Goal: Task Accomplishment & Management: Use online tool/utility

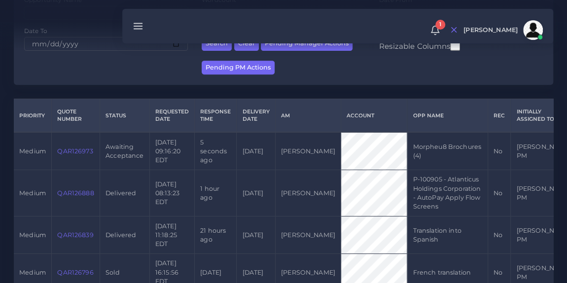
scroll to position [199, 0]
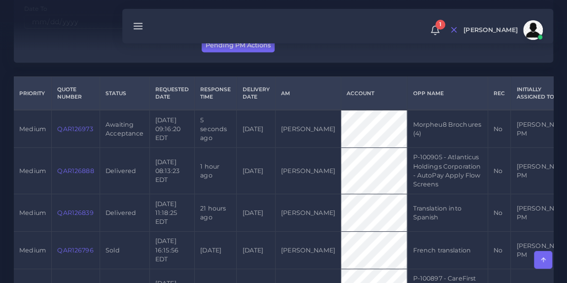
click at [38, 127] on span "medium" at bounding box center [32, 128] width 27 height 7
click at [74, 131] on link "QAR126973" at bounding box center [74, 128] width 35 height 7
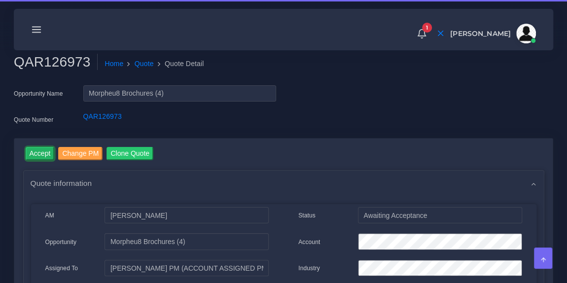
click at [35, 153] on input "Accept" at bounding box center [40, 153] width 29 height 13
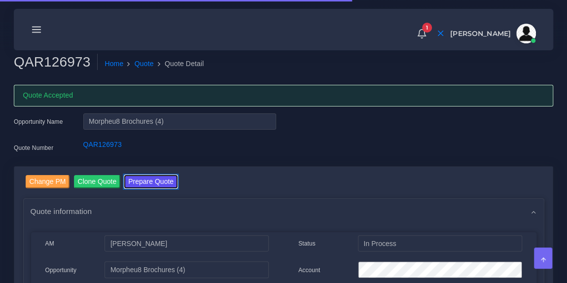
click at [141, 176] on button "Prepare Quote" at bounding box center [150, 181] width 53 height 13
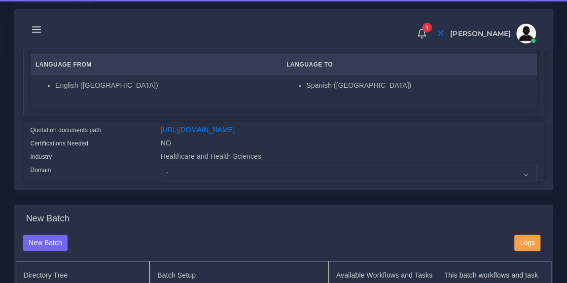
scroll to position [185, 0]
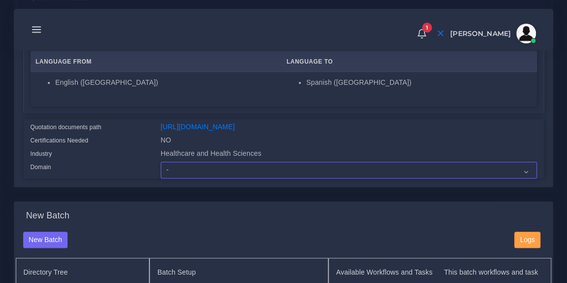
click at [201, 176] on select "- Advertising and Media Agriculture, Forestry and Fishing Architecture, Buildin…" at bounding box center [349, 170] width 376 height 17
select select "Healthcare and Health Sciences"
click at [161, 168] on select "- Advertising and Media Agriculture, Forestry and Fishing Architecture, Buildin…" at bounding box center [349, 170] width 376 height 17
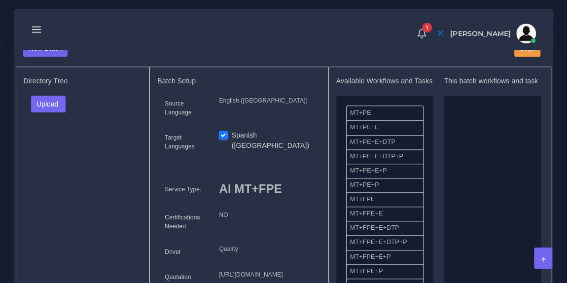
scroll to position [384, 0]
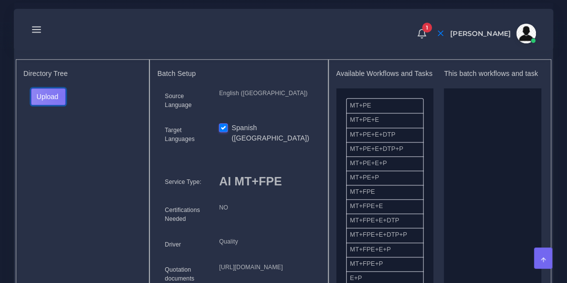
click at [61, 101] on button "Upload" at bounding box center [48, 96] width 35 height 17
click at [61, 137] on label "Files" at bounding box center [66, 133] width 68 height 12
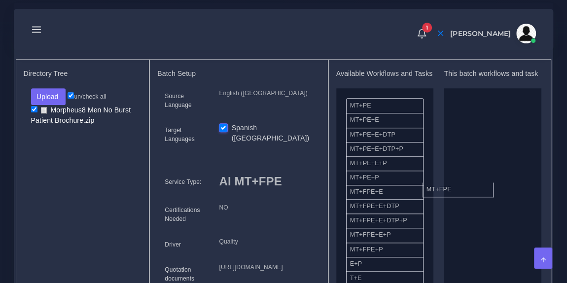
drag, startPoint x: 395, startPoint y: 202, endPoint x: 499, endPoint y: 187, distance: 105.1
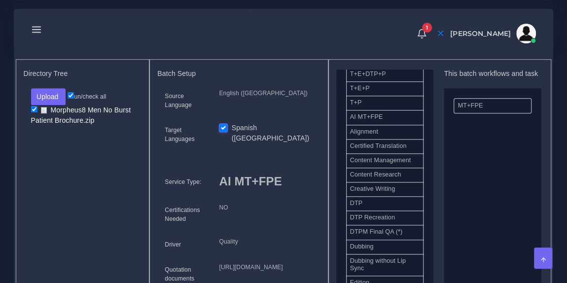
scroll to position [234, 0]
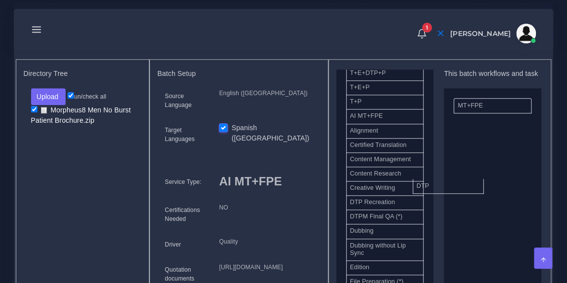
drag, startPoint x: 399, startPoint y: 207, endPoint x: 492, endPoint y: 169, distance: 99.5
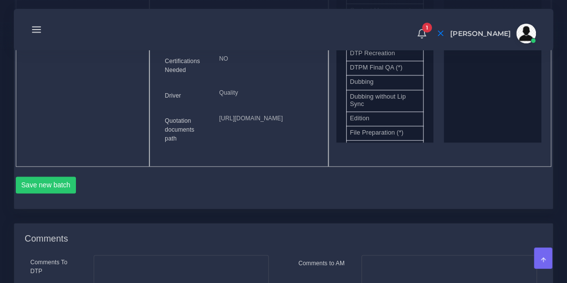
scroll to position [562, 0]
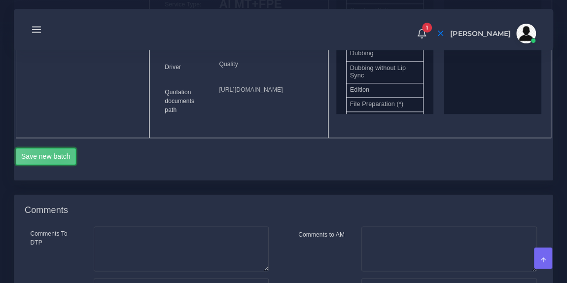
click at [59, 165] on button "Save new batch" at bounding box center [46, 156] width 61 height 17
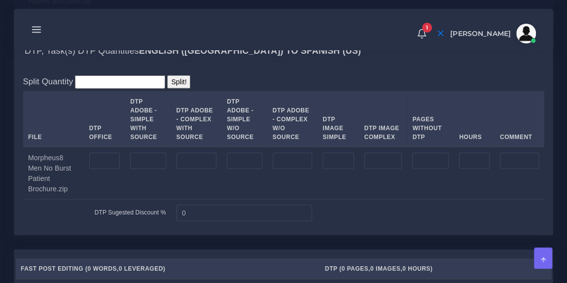
scroll to position [889, 0]
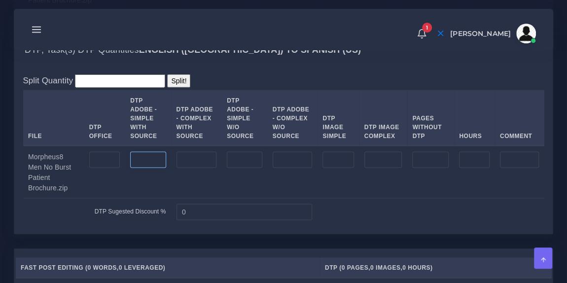
click at [143, 168] on input "number" at bounding box center [147, 159] width 35 height 17
type input "6"
click at [227, 115] on div "Split Quantity Split! File DTP Office DTP Adobe - Simple With Source DTP Adobe …" at bounding box center [283, 149] width 538 height 169
